Goal: Information Seeking & Learning: Understand process/instructions

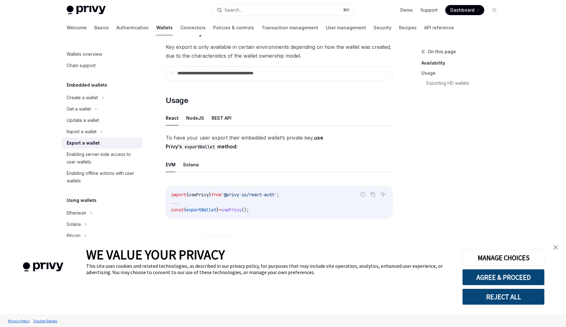
scroll to position [97, 0]
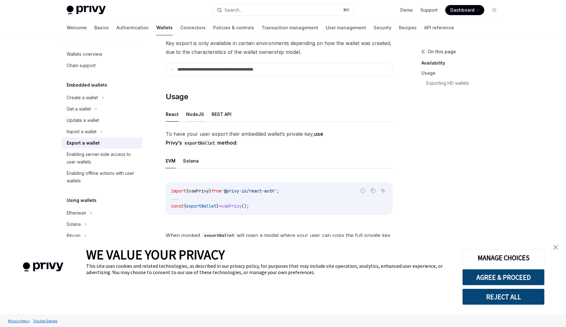
click at [199, 116] on button "NodeJS" at bounding box center [195, 114] width 18 height 15
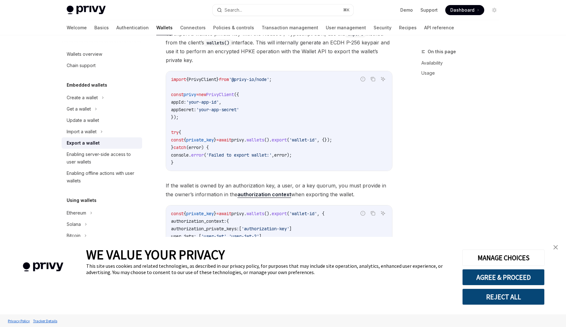
scroll to position [232, 0]
click at [445, 191] on div "On this page Availability Usage" at bounding box center [457, 187] width 96 height 279
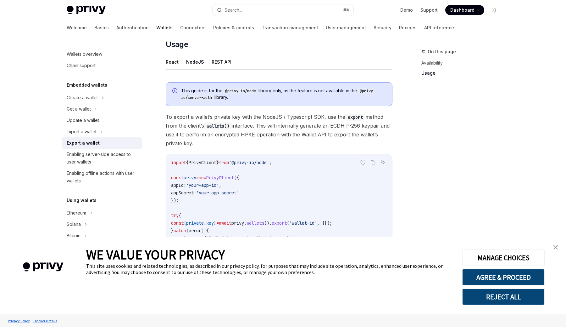
scroll to position [146, 0]
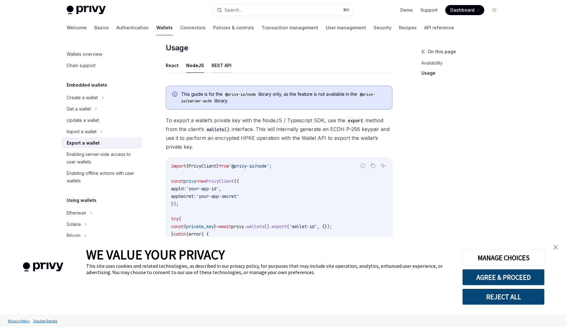
click at [212, 68] on button "REST API" at bounding box center [222, 65] width 20 height 15
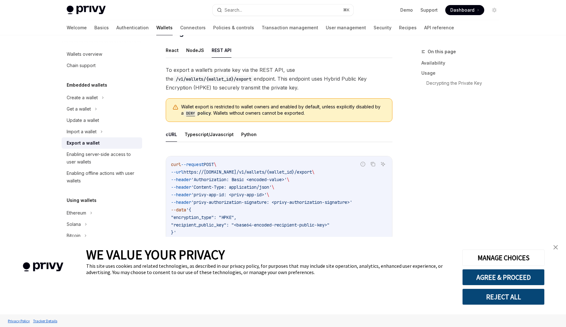
scroll to position [166, 0]
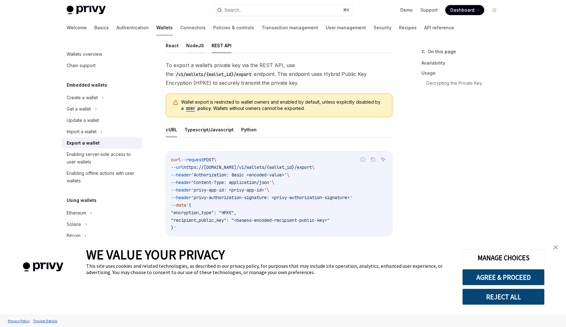
click at [193, 48] on button "NodeJS" at bounding box center [195, 45] width 18 height 15
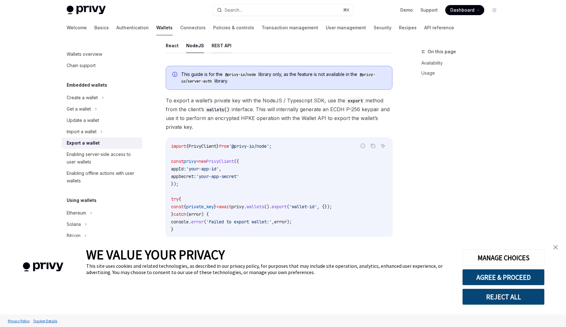
click at [216, 48] on button "REST API" at bounding box center [222, 45] width 20 height 15
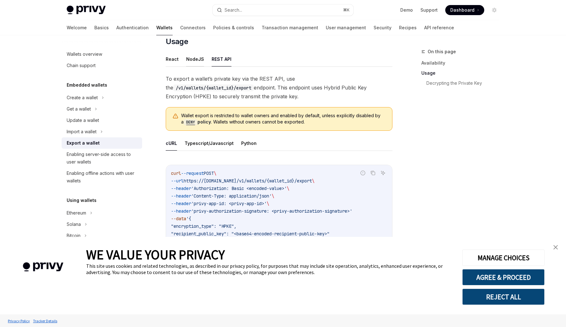
scroll to position [147, 0]
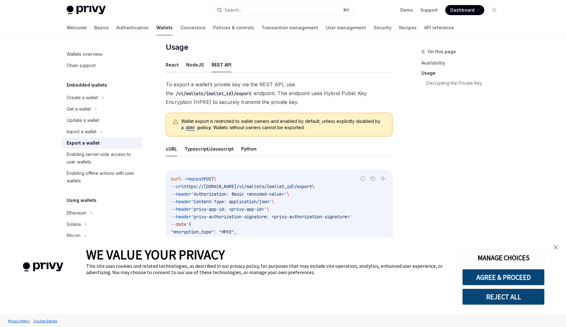
click at [177, 61] on button "React" at bounding box center [172, 64] width 13 height 15
type textarea "*"
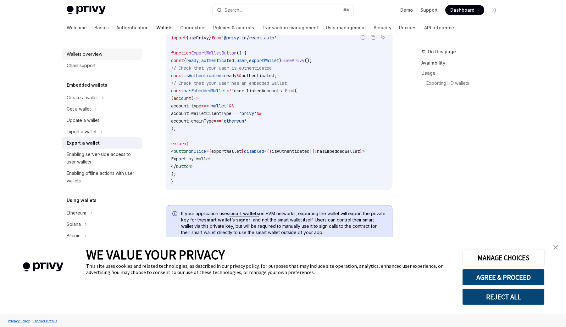
scroll to position [411, 0]
